Goal: Obtain resource: Download file/media

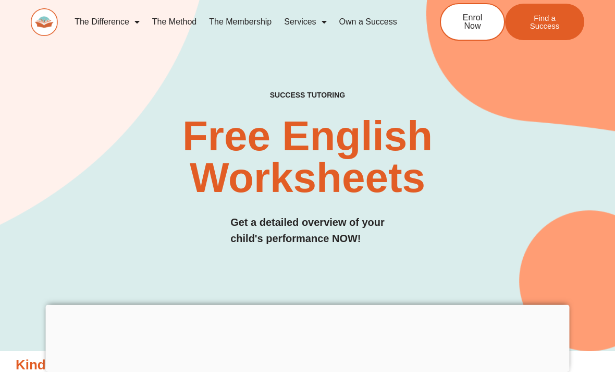
click at [48, 28] on img at bounding box center [44, 22] width 27 height 28
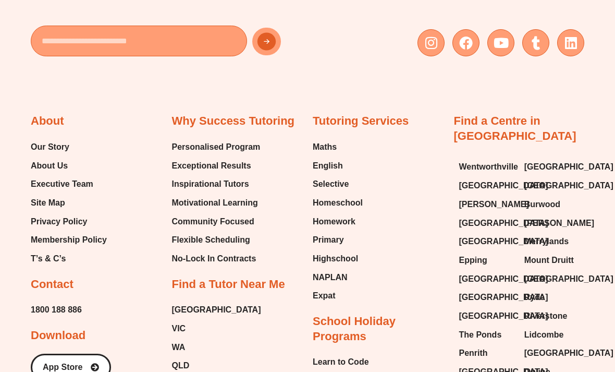
scroll to position [4084, 0]
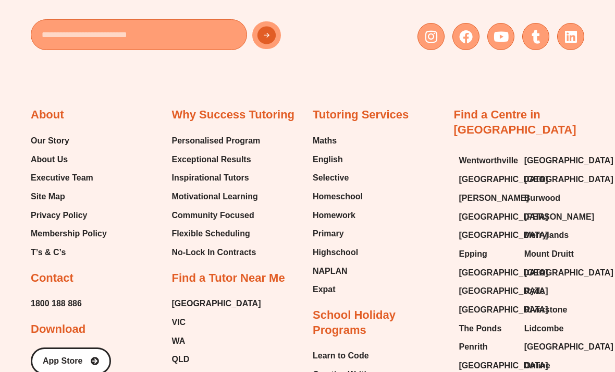
click at [337, 263] on span "NAPLAN" at bounding box center [330, 271] width 35 height 16
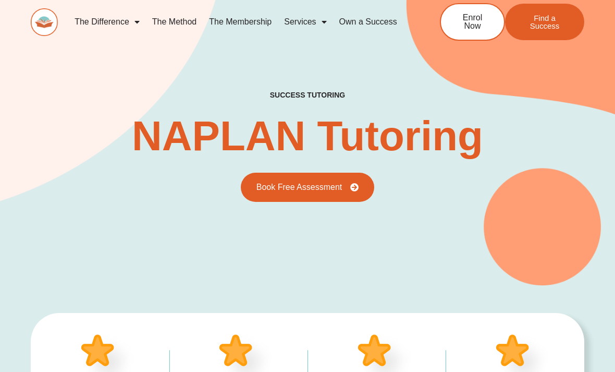
click at [47, 20] on img at bounding box center [44, 22] width 27 height 28
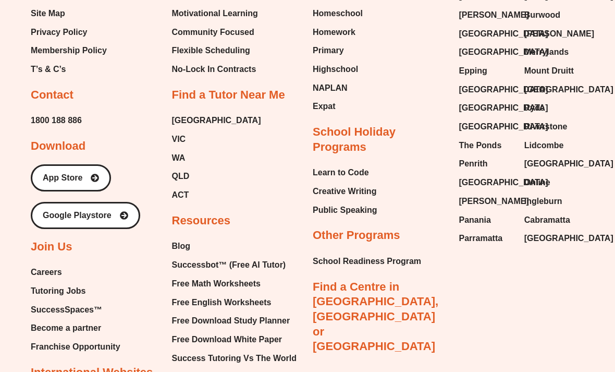
scroll to position [4267, 0]
click at [232, 295] on span "Free English Worksheets" at bounding box center [222, 303] width 100 height 16
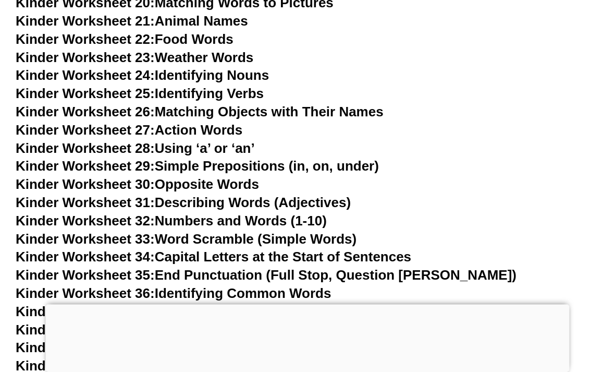
scroll to position [753, 0]
click at [241, 141] on link "Kinder Worksheet 28: Using ‘a’ or ‘an’" at bounding box center [135, 148] width 239 height 16
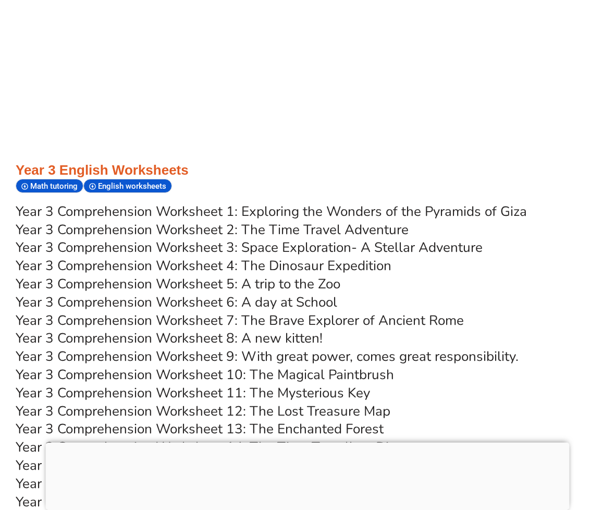
scroll to position [3275, 0]
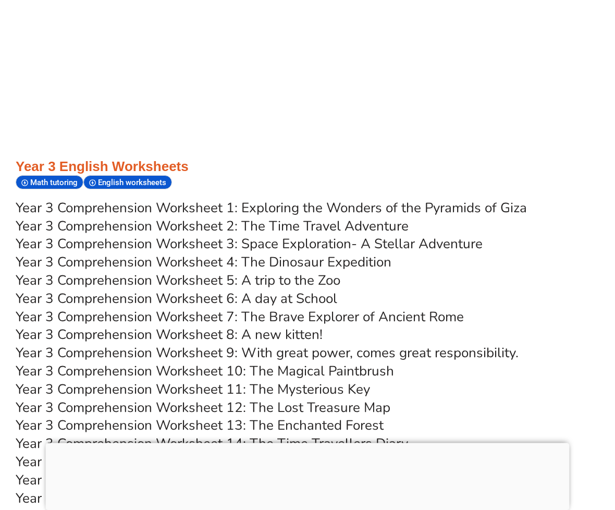
click at [498, 199] on link "Year 3 Comprehension Worksheet 1: Exploring the Wonders of the Pyramids of Giza" at bounding box center [272, 208] width 512 height 18
